Goal: Task Accomplishment & Management: Manage account settings

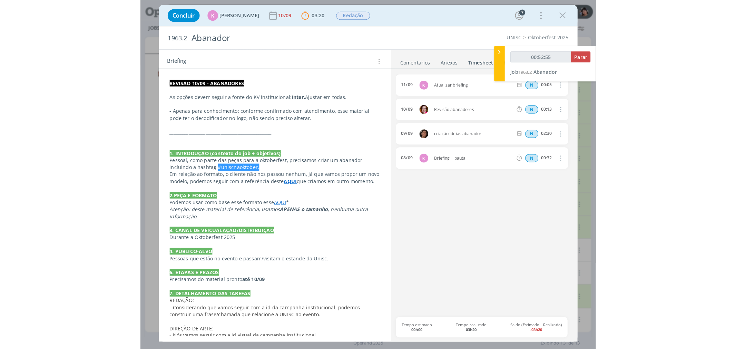
scroll to position [128, 0]
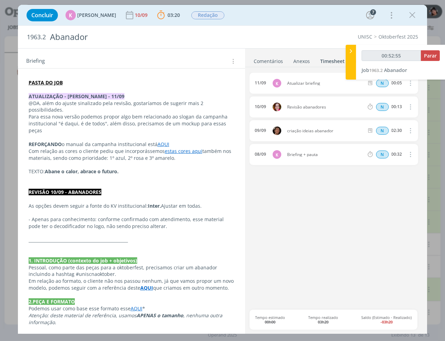
click at [43, 81] on strong "PASTA DO JOB" at bounding box center [46, 82] width 34 height 7
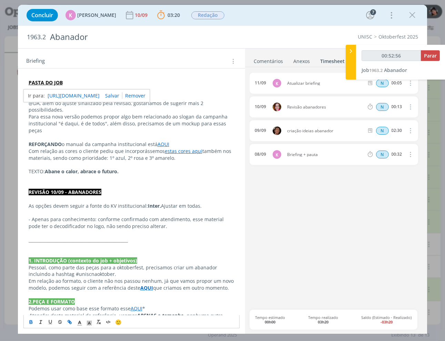
click at [77, 97] on link "[URL][DOMAIN_NAME]" at bounding box center [74, 95] width 52 height 9
click at [136, 115] on p "Para essa nova versão podemos propor algo bem relacionado ao slogan da campanha…" at bounding box center [132, 123] width 206 height 21
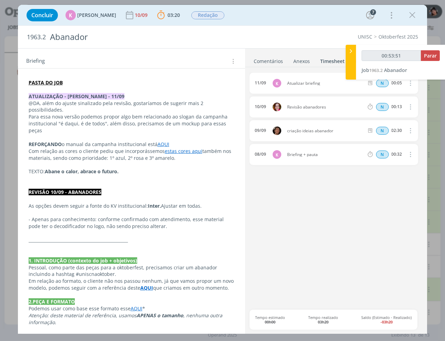
click at [325, 221] on div "11/09 K Atualizar briefing N 00:05 Excluir 10/09 Revisão abanadores N 00:13 Exc…" at bounding box center [336, 191] width 173 height 237
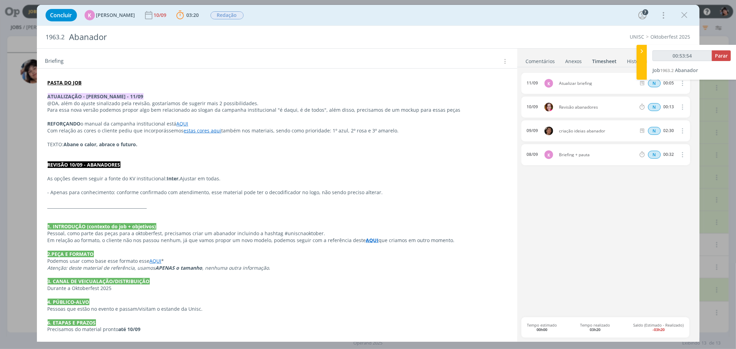
click at [445, 59] on link "Comentários" at bounding box center [540, 60] width 30 height 10
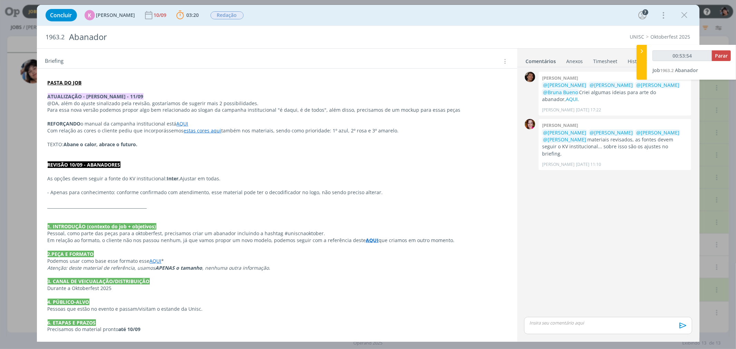
type input "00:53:55"
click at [445, 327] on div "dialog" at bounding box center [608, 325] width 168 height 17
click at [445, 325] on icon "dialog" at bounding box center [682, 328] width 10 height 10
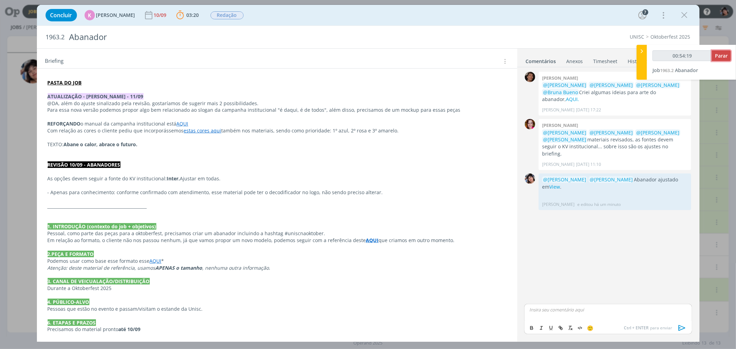
click at [445, 58] on span "Parar" at bounding box center [721, 55] width 13 height 7
type input "00:55:00"
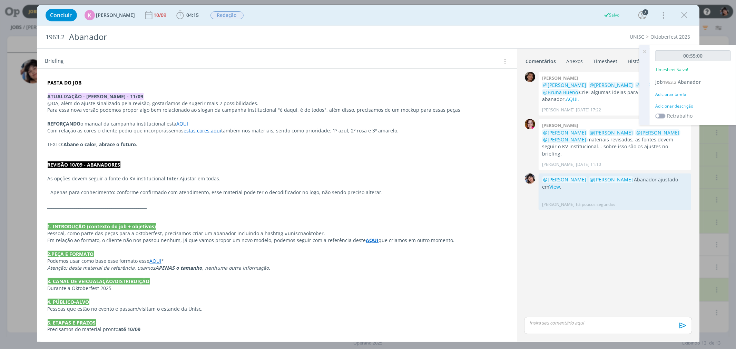
click at [445, 91] on div "Adicionar tarefa" at bounding box center [693, 94] width 76 height 6
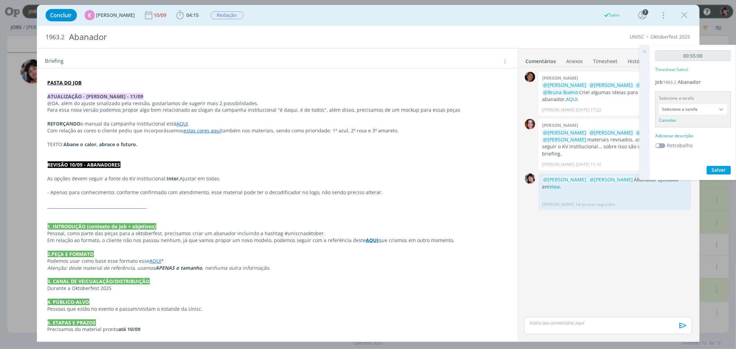
click at [445, 106] on input "Selecione a tarefa" at bounding box center [693, 109] width 68 height 10
click at [445, 181] on div "Criação - [PERSON_NAME]" at bounding box center [690, 183] width 53 height 6
type input "Criação"
click at [445, 126] on div "Adicionar descrição" at bounding box center [693, 127] width 76 height 6
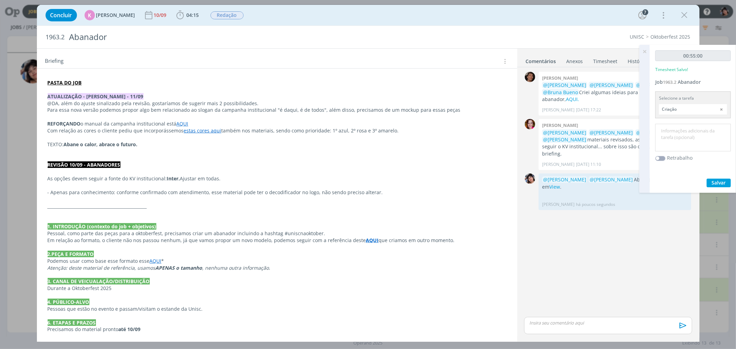
click at [445, 140] on textarea at bounding box center [693, 138] width 72 height 24
type textarea "Ajuste Abanador"
click at [445, 180] on span "Salvar" at bounding box center [719, 182] width 14 height 7
click at [445, 52] on icon at bounding box center [644, 51] width 12 height 13
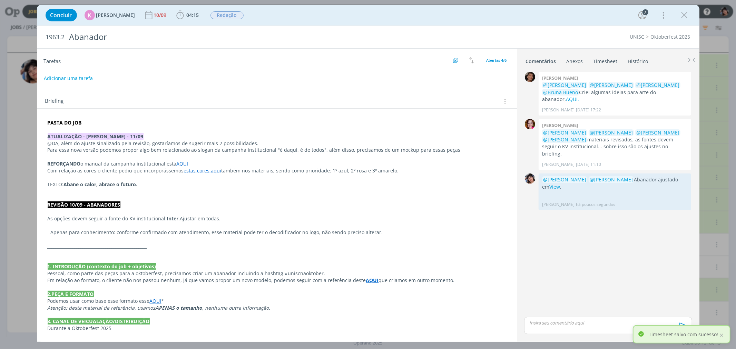
scroll to position [0, 0]
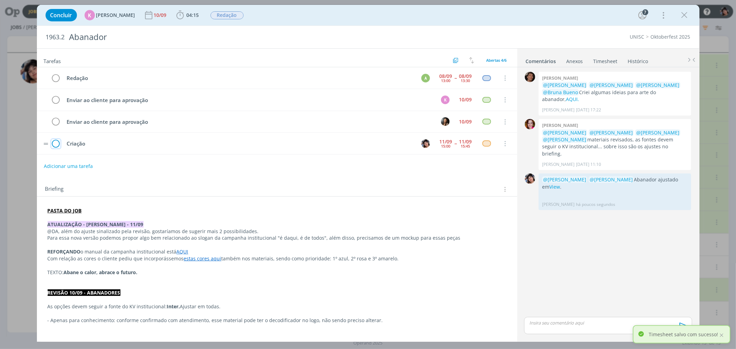
click at [57, 144] on icon "dialog" at bounding box center [56, 144] width 10 height 10
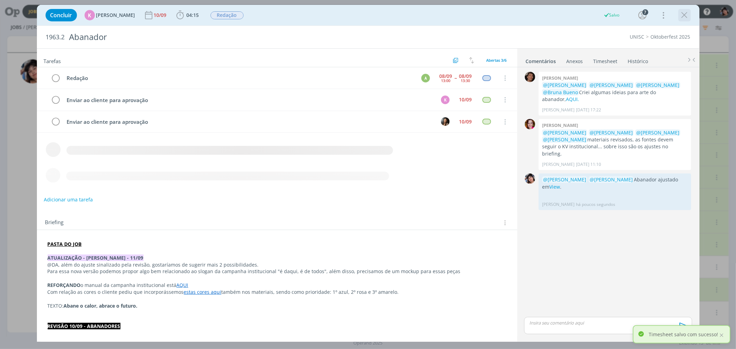
click at [445, 14] on icon "dialog" at bounding box center [684, 15] width 10 height 10
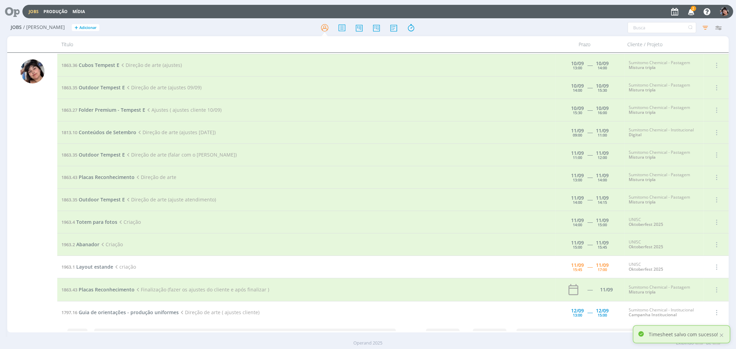
scroll to position [22, 0]
click at [87, 268] on span "Layout estande" at bounding box center [94, 267] width 37 height 7
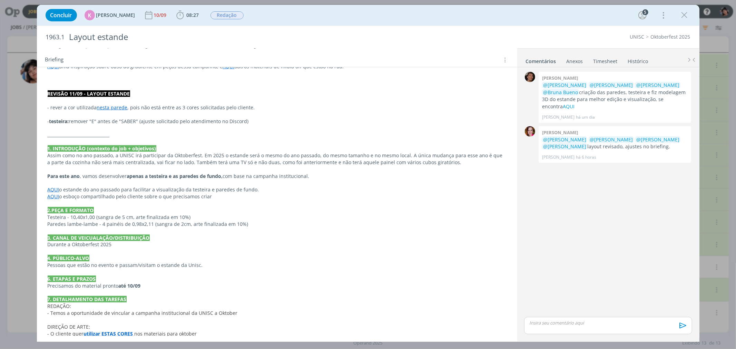
scroll to position [268, 0]
click at [53, 189] on link "AQUI" at bounding box center [54, 189] width 12 height 7
click at [98, 200] on link "[URL][DOMAIN_NAME]" at bounding box center [93, 202] width 52 height 9
click at [80, 220] on span "Testeira - 10,40x1,00 (sangra de 5 cm, arte finalizada em 10%)" at bounding box center [119, 217] width 143 height 7
click at [51, 198] on link "AQUI" at bounding box center [54, 196] width 12 height 7
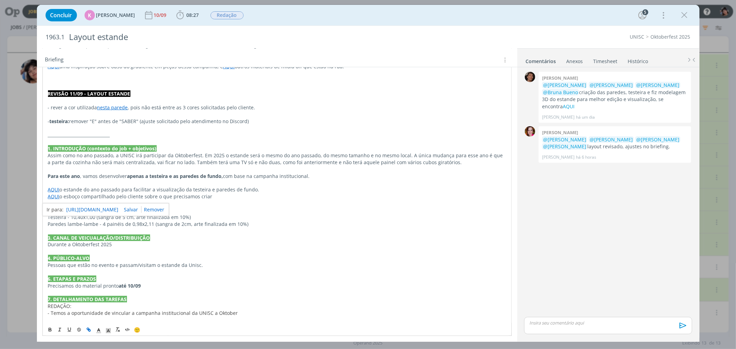
click at [86, 210] on link "[URL][DOMAIN_NAME]" at bounding box center [93, 209] width 52 height 9
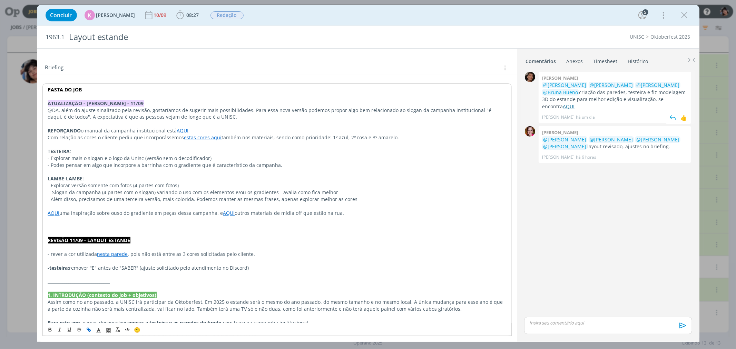
scroll to position [122, 0]
click at [445, 103] on link "AQUI" at bounding box center [569, 106] width 12 height 7
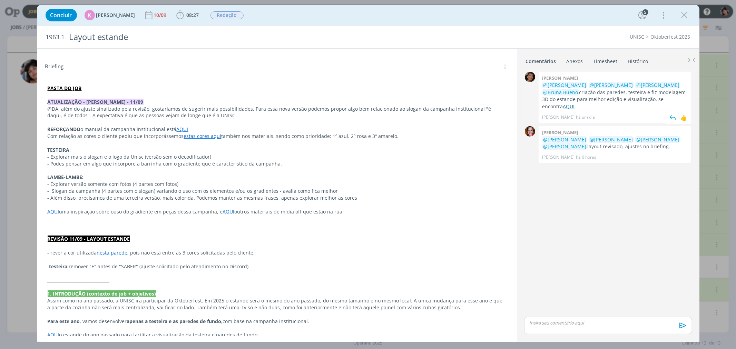
scroll to position [123, 0]
drag, startPoint x: 62, startPoint y: 157, endPoint x: 115, endPoint y: 159, distance: 52.8
click at [115, 159] on p "- Explorar mais o slogan e o logo da Unisc (versão sem o decodificador)" at bounding box center [277, 156] width 459 height 7
drag, startPoint x: 81, startPoint y: 164, endPoint x: 90, endPoint y: 161, distance: 9.4
click at [85, 162] on p "- Podes pensar em algo que incorpore a barrinha com o gradiente que é caracterí…" at bounding box center [277, 163] width 458 height 7
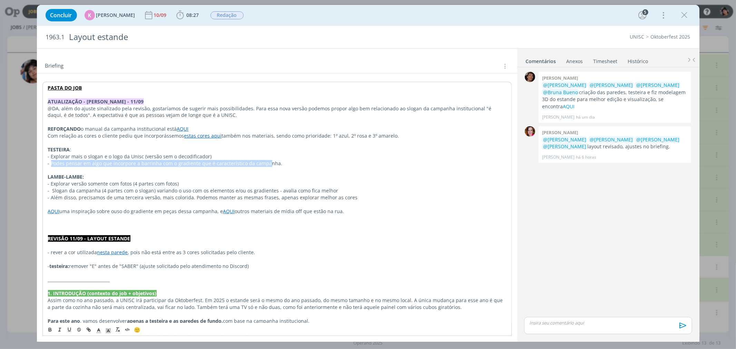
drag, startPoint x: 51, startPoint y: 165, endPoint x: 249, endPoint y: 168, distance: 198.0
click at [265, 164] on p "- Podes pensar em algo que incorpore a barrinha com o gradiente que é caracterí…" at bounding box center [277, 163] width 458 height 7
drag, startPoint x: 56, startPoint y: 180, endPoint x: 105, endPoint y: 183, distance: 48.7
click at [105, 183] on div "PASTA DO JOB ATUALIZAÇÃO - BEATRIZ - 11/09 @DA, além do ajuste sinalizado pela …" at bounding box center [276, 300] width 469 height 437
click at [105, 184] on p "- Explorar versão somente com fotos (4 partes com fotos)" at bounding box center [277, 183] width 458 height 7
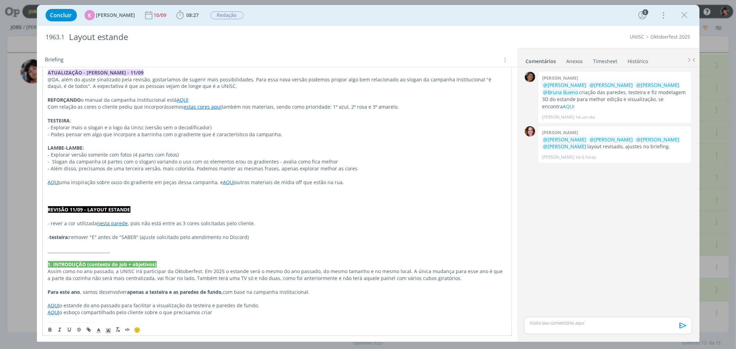
scroll to position [152, 0]
click at [118, 223] on link "nesta parede" at bounding box center [112, 223] width 31 height 7
click at [119, 235] on link "[URL][DOMAIN_NAME]" at bounding box center [93, 236] width 52 height 9
click at [217, 171] on p "- Além disso, precisamos de uma terceira versão, mais colorida. Podemos manter …" at bounding box center [277, 168] width 458 height 7
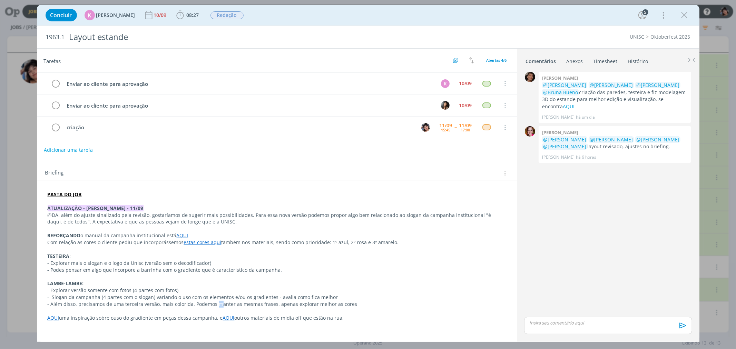
scroll to position [0, 0]
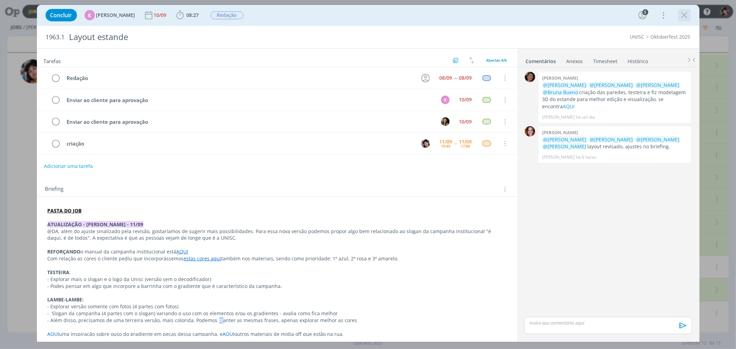
click at [445, 13] on icon "dialog" at bounding box center [684, 15] width 10 height 10
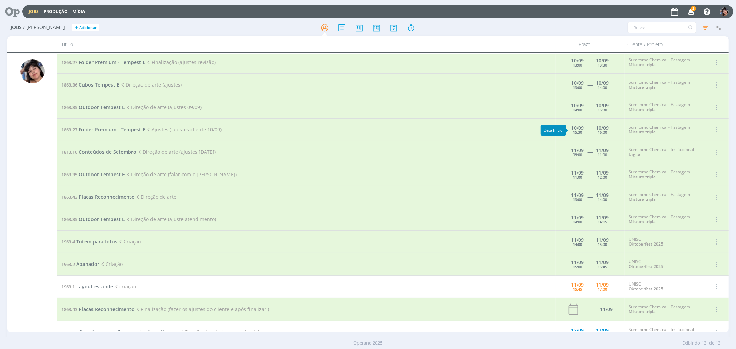
scroll to position [22, 0]
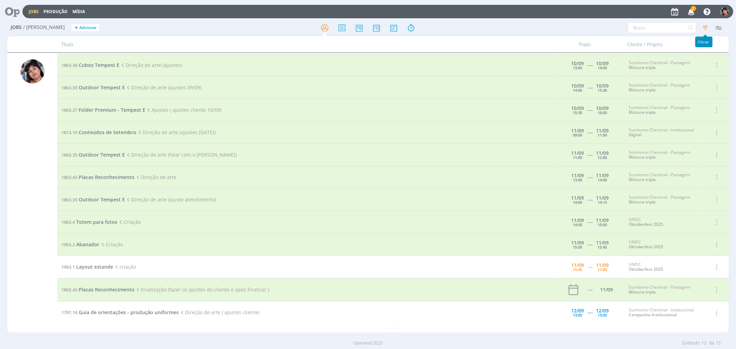
click at [445, 25] on icon "button" at bounding box center [705, 27] width 12 height 12
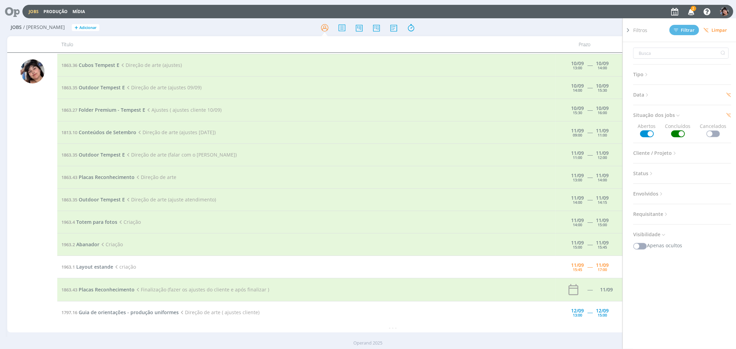
click at [445, 98] on h3 "Data" at bounding box center [682, 94] width 98 height 9
click at [445, 94] on span "Data" at bounding box center [641, 94] width 17 height 9
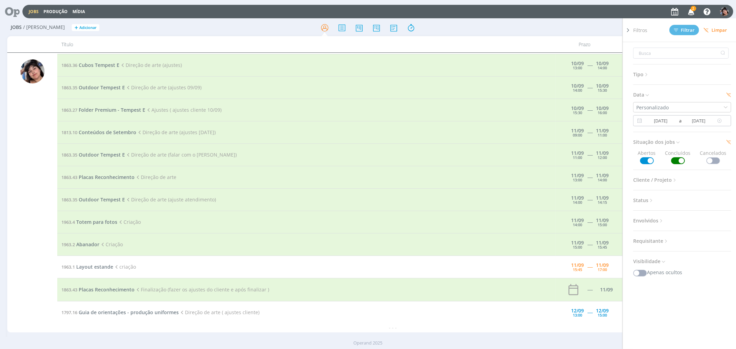
click at [445, 122] on input "[DATE]" at bounding box center [660, 121] width 33 height 8
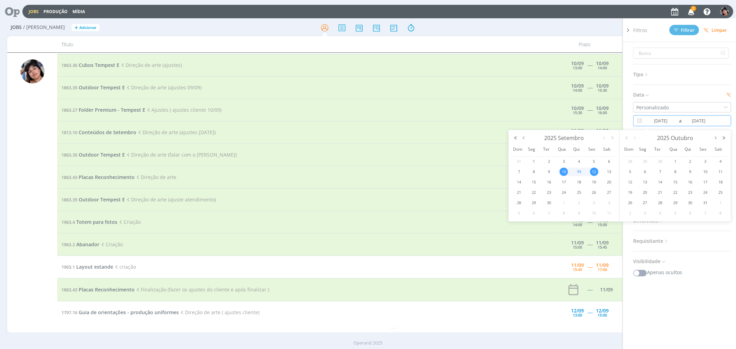
click at [445, 173] on span "11" at bounding box center [579, 172] width 8 height 8
click at [445, 173] on span "12" at bounding box center [594, 172] width 8 height 8
type input "[DATE]"
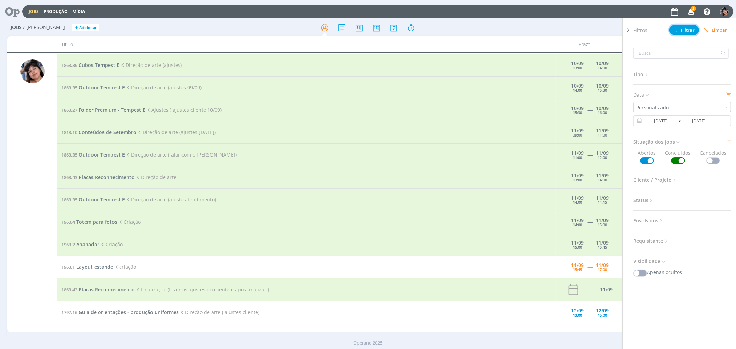
click at [445, 30] on span "Filtrar" at bounding box center [684, 30] width 21 height 4
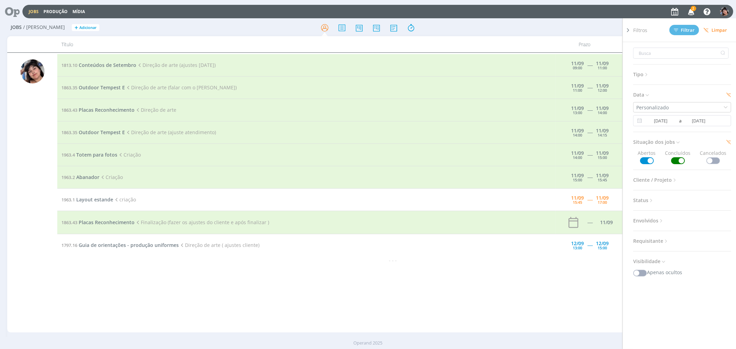
click at [445, 31] on div "Filtros Filtrar [GEOGRAPHIC_DATA] Tipo Jobs e Tarefas Data Personalizado [DATE]…" at bounding box center [609, 27] width 234 height 11
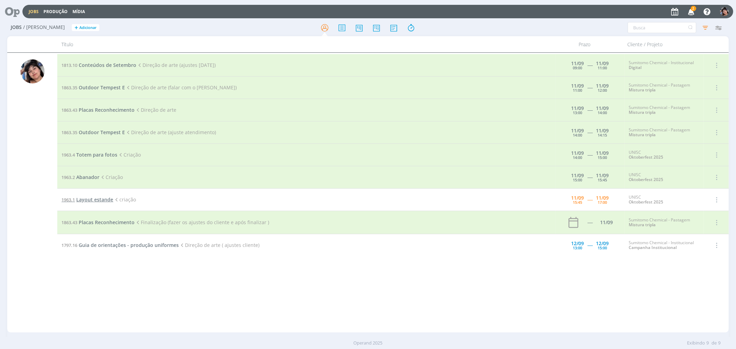
click at [98, 197] on span "Layout estande" at bounding box center [94, 199] width 37 height 7
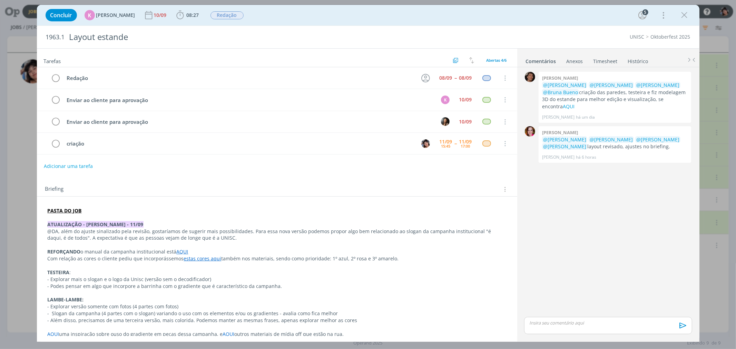
click at [66, 209] on strong "PASTA DO JOB" at bounding box center [65, 210] width 34 height 7
click at [75, 222] on link "[URL][DOMAIN_NAME]" at bounding box center [93, 223] width 52 height 9
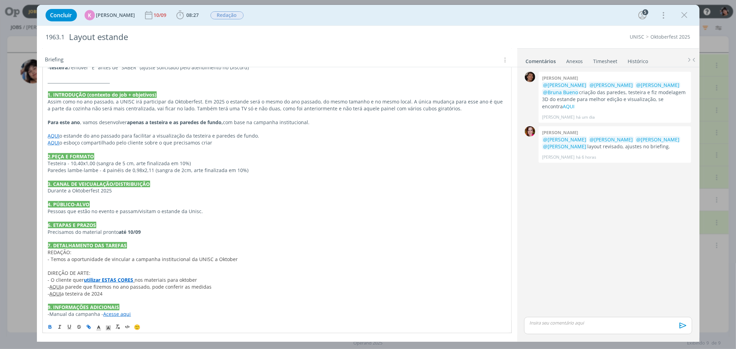
scroll to position [323, 0]
click at [117, 278] on strong "utilizar ESTAS CORES" at bounding box center [108, 280] width 49 height 7
click at [119, 294] on link "[URL][DOMAIN_NAME]" at bounding box center [93, 292] width 52 height 9
click at [125, 268] on p "dialog" at bounding box center [277, 266] width 458 height 7
click at [55, 286] on link "AQUI" at bounding box center [56, 287] width 12 height 7
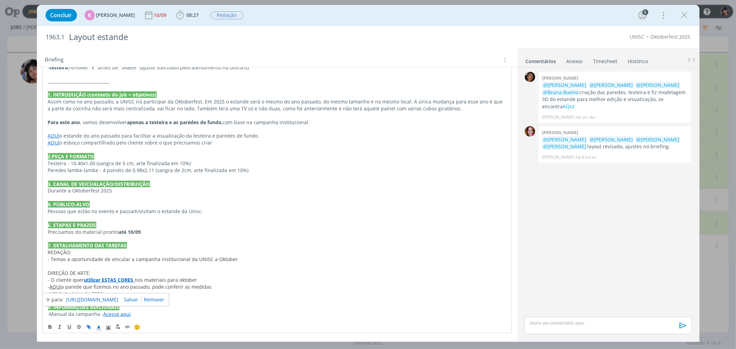
click at [76, 299] on link "[URL][DOMAIN_NAME]" at bounding box center [93, 299] width 52 height 9
click at [72, 287] on span "a parede que fizemos no ano passado, pode conferir as medidas" at bounding box center [136, 287] width 150 height 7
click at [55, 294] on link "AQUI" at bounding box center [56, 293] width 12 height 7
click at [73, 306] on link "[URL][DOMAIN_NAME]" at bounding box center [93, 306] width 52 height 9
click at [76, 270] on span "DIREÇÃO DE ARTE:" at bounding box center [69, 273] width 43 height 7
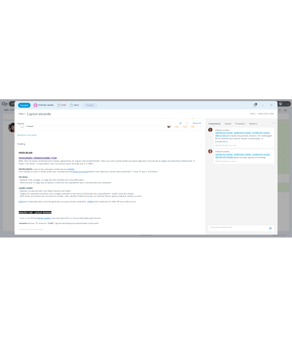
scroll to position [76, 0]
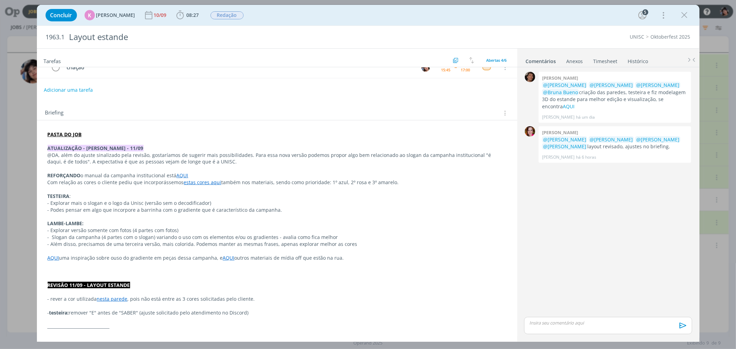
click at [271, 112] on div "Briefing Briefings Predefinidos Versões do Briefing Ver Briefing do Projeto" at bounding box center [277, 113] width 465 height 9
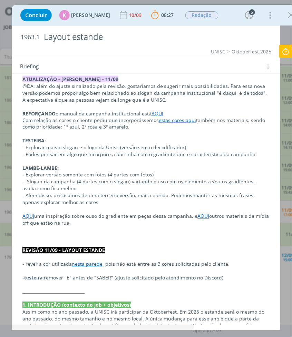
scroll to position [152, 0]
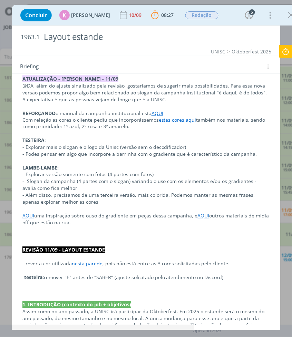
click at [198, 218] on link "AQUI" at bounding box center [204, 216] width 12 height 7
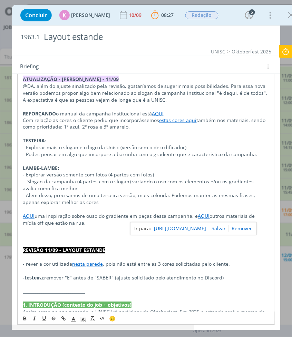
click at [180, 231] on link "[URL][DOMAIN_NAME]" at bounding box center [180, 229] width 52 height 9
click at [26, 219] on link "AQUI" at bounding box center [29, 216] width 12 height 7
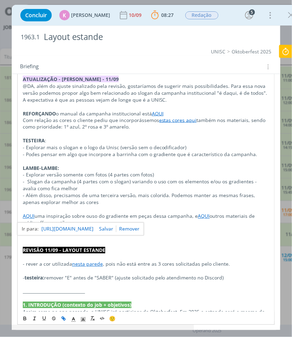
click at [47, 231] on link "[URL][DOMAIN_NAME]" at bounding box center [67, 229] width 52 height 9
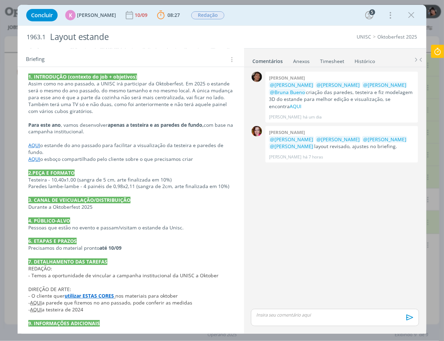
scroll to position [397, 0]
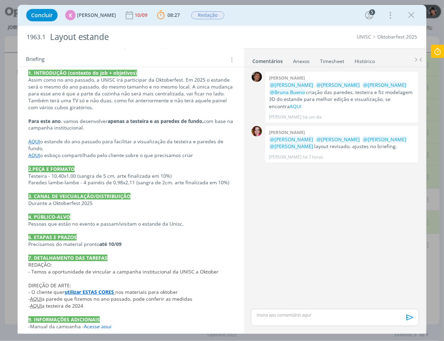
click at [37, 296] on link "AQUI" at bounding box center [36, 299] width 12 height 7
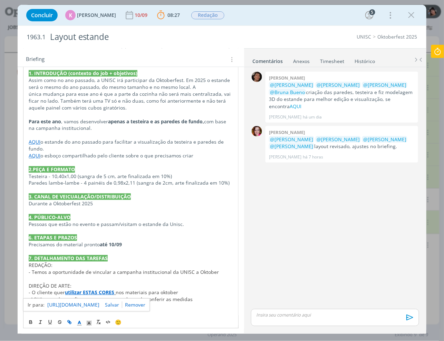
click at [54, 304] on link "[URL][DOMAIN_NAME]" at bounding box center [73, 305] width 52 height 9
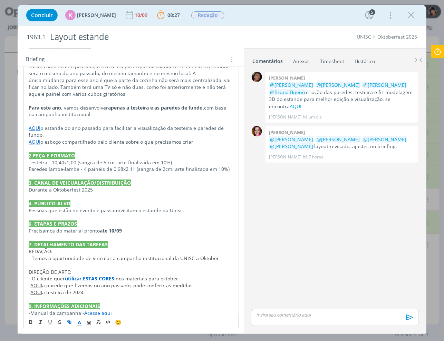
click at [102, 310] on link "Acesse aqui" at bounding box center [98, 313] width 28 height 7
click at [83, 295] on link "[URL][DOMAIN_NAME]" at bounding box center [77, 292] width 52 height 9
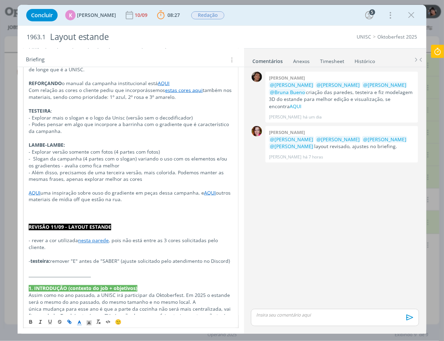
scroll to position [181, 0]
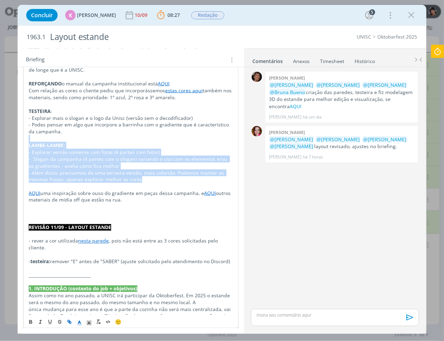
drag, startPoint x: 27, startPoint y: 142, endPoint x: 149, endPoint y: 180, distance: 128.3
click at [149, 180] on div "PASTA DO JOB ATUALIZAÇÃO - BEATRIZ - 11/09 @DA, além do ajuste sinalizado pela …" at bounding box center [130, 286] width 215 height 526
copy div "LAMBE-LAMBE: - Explorar versão somente com fotos (4 partes com fotos) - Slogan …"
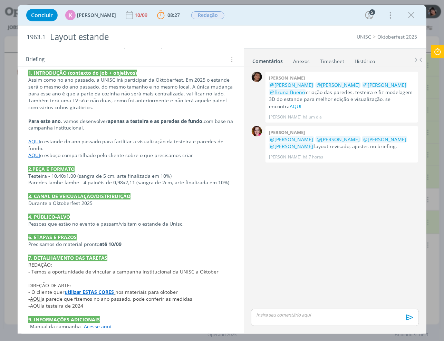
scroll to position [411, 0]
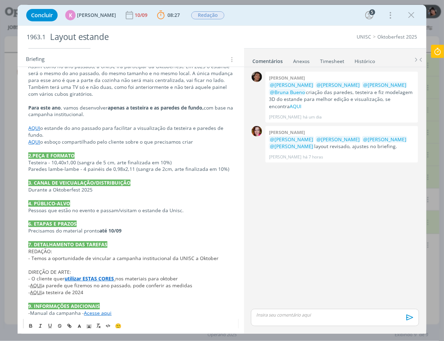
click at [88, 276] on strong "utilizar ESTAS CORES" at bounding box center [89, 279] width 49 height 7
click at [95, 285] on link "[URL][DOMAIN_NAME]" at bounding box center [73, 284] width 52 height 9
click at [100, 310] on link "Acesse aqui" at bounding box center [98, 313] width 28 height 7
click at [102, 292] on link "[URL][DOMAIN_NAME]" at bounding box center [76, 292] width 52 height 9
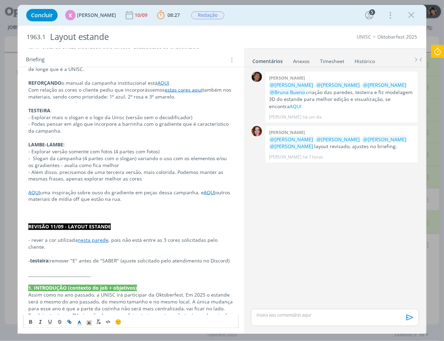
scroll to position [181, 0]
drag, startPoint x: 44, startPoint y: 150, endPoint x: 108, endPoint y: 151, distance: 63.8
click at [107, 152] on p "- Explorar versão somente com fotos (4 partes com fotos)" at bounding box center [130, 152] width 205 height 7
drag, startPoint x: 108, startPoint y: 151, endPoint x: 114, endPoint y: 149, distance: 6.4
click at [109, 149] on p "- Explorar versão somente com fotos (4 partes com fotos)" at bounding box center [130, 152] width 205 height 7
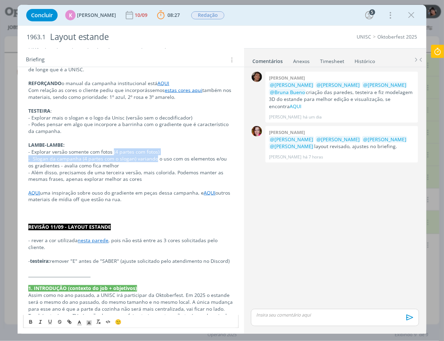
drag, startPoint x: 113, startPoint y: 153, endPoint x: 153, endPoint y: 156, distance: 40.2
click at [153, 156] on div "PASTA DO JOB ATUALIZAÇÃO - BEATRIZ - 11/09 @DA, além do ajuste sinalizado pela …" at bounding box center [130, 286] width 215 height 526
click at [301, 103] on link "AQUI" at bounding box center [295, 106] width 12 height 7
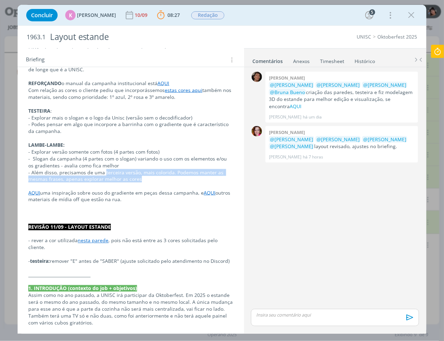
drag, startPoint x: 103, startPoint y: 172, endPoint x: 137, endPoint y: 179, distance: 35.2
click at [137, 179] on p "- Além disso, precisamos de uma terceira versão, mais colorida. Podemos manter …" at bounding box center [130, 176] width 205 height 14
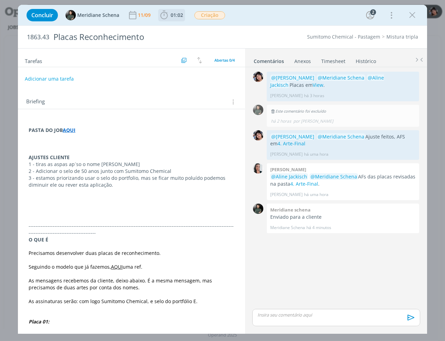
click at [178, 15] on span "01:02" at bounding box center [177, 15] width 12 height 7
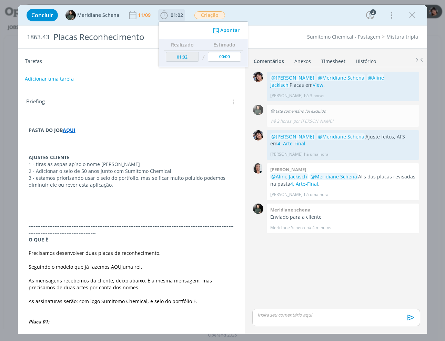
click at [224, 29] on button "Apontar" at bounding box center [225, 30] width 29 height 7
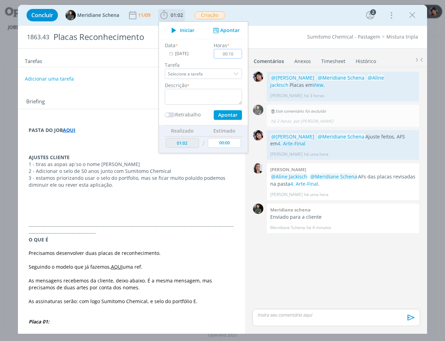
type input "00:10"
click at [225, 70] on input "Selecione a tarefa" at bounding box center [203, 74] width 77 height 10
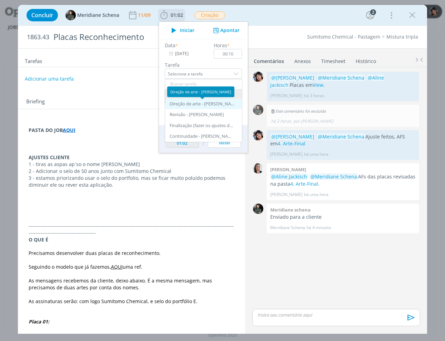
click at [209, 105] on div "Direção de arte - Eliana Hochscheidt" at bounding box center [203, 104] width 66 height 6
type input "Direção de arte"
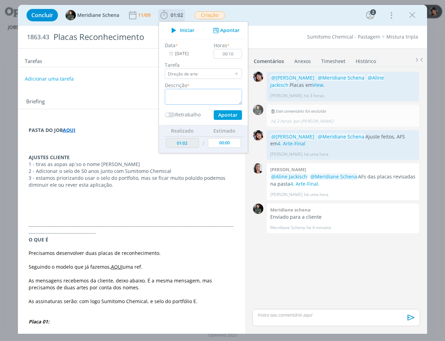
click at [199, 94] on textarea "dialog" at bounding box center [203, 97] width 77 height 16
click at [186, 92] on textarea "NOVA PLÇACA" at bounding box center [203, 97] width 77 height 16
type textarea "NOVA PLACA"
click at [225, 112] on button "Apontar" at bounding box center [228, 115] width 28 height 10
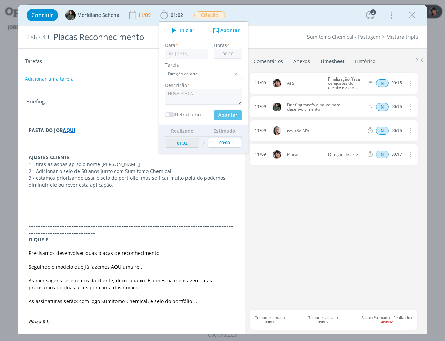
type input "01:12"
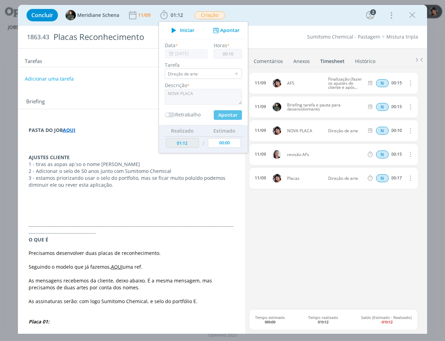
type input "00:00"
click at [411, 19] on icon "dialog" at bounding box center [412, 15] width 10 height 10
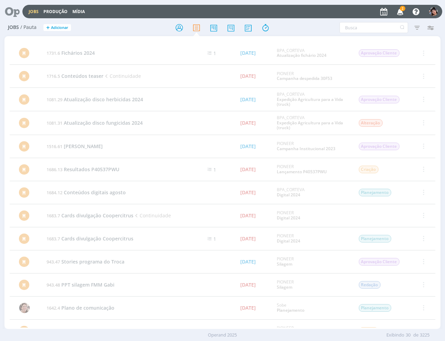
click at [32, 13] on link "Jobs" at bounding box center [34, 12] width 10 height 6
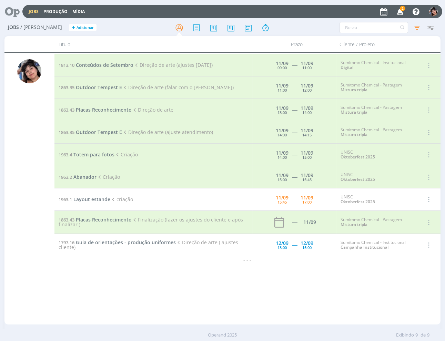
click at [17, 11] on icon at bounding box center [10, 11] width 14 height 13
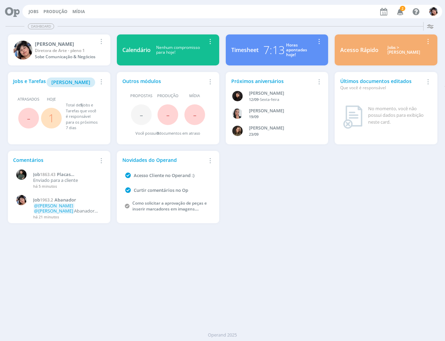
click at [13, 10] on icon at bounding box center [10, 11] width 14 height 13
click at [55, 123] on span "1" at bounding box center [51, 118] width 21 height 21
click at [50, 118] on link "1" at bounding box center [51, 118] width 6 height 15
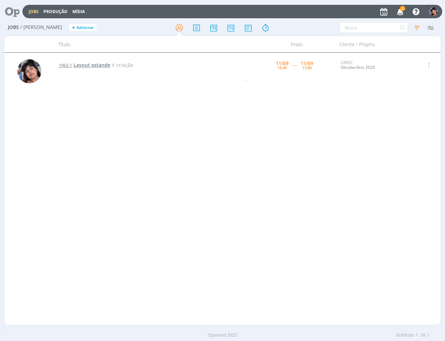
click at [100, 66] on span "Layout estande" at bounding box center [91, 65] width 37 height 7
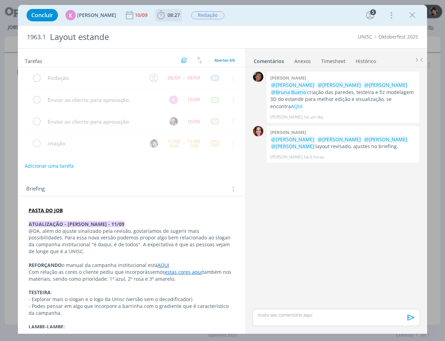
click at [166, 16] on b "08:27" at bounding box center [173, 15] width 15 height 5
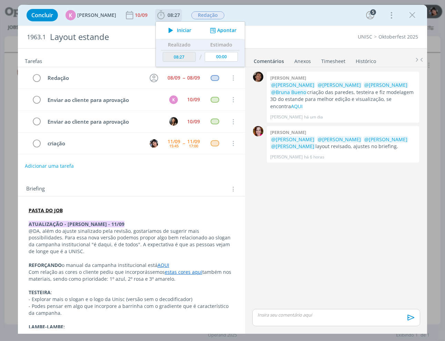
click at [177, 29] on span "Iniciar" at bounding box center [184, 30] width 14 height 5
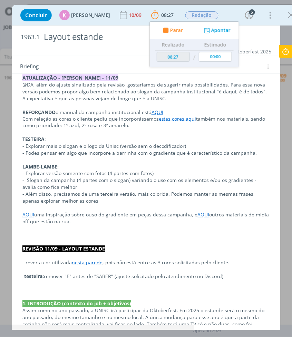
scroll to position [153, 0]
click at [168, 119] on link "estas cores aqui" at bounding box center [178, 119] width 38 height 7
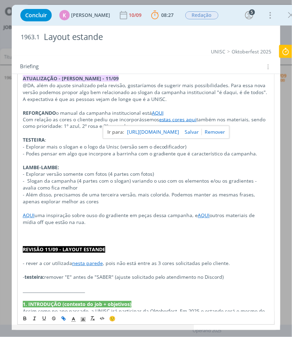
click at [167, 132] on link "https://sobeae.sharepoint.com/:f:/s/SOBEAE/EmeiZrHZVttCiAjItzU55ZYBisx3h0DnTAIy…" at bounding box center [153, 132] width 52 height 9
